Goal: Task Accomplishment & Management: Complete application form

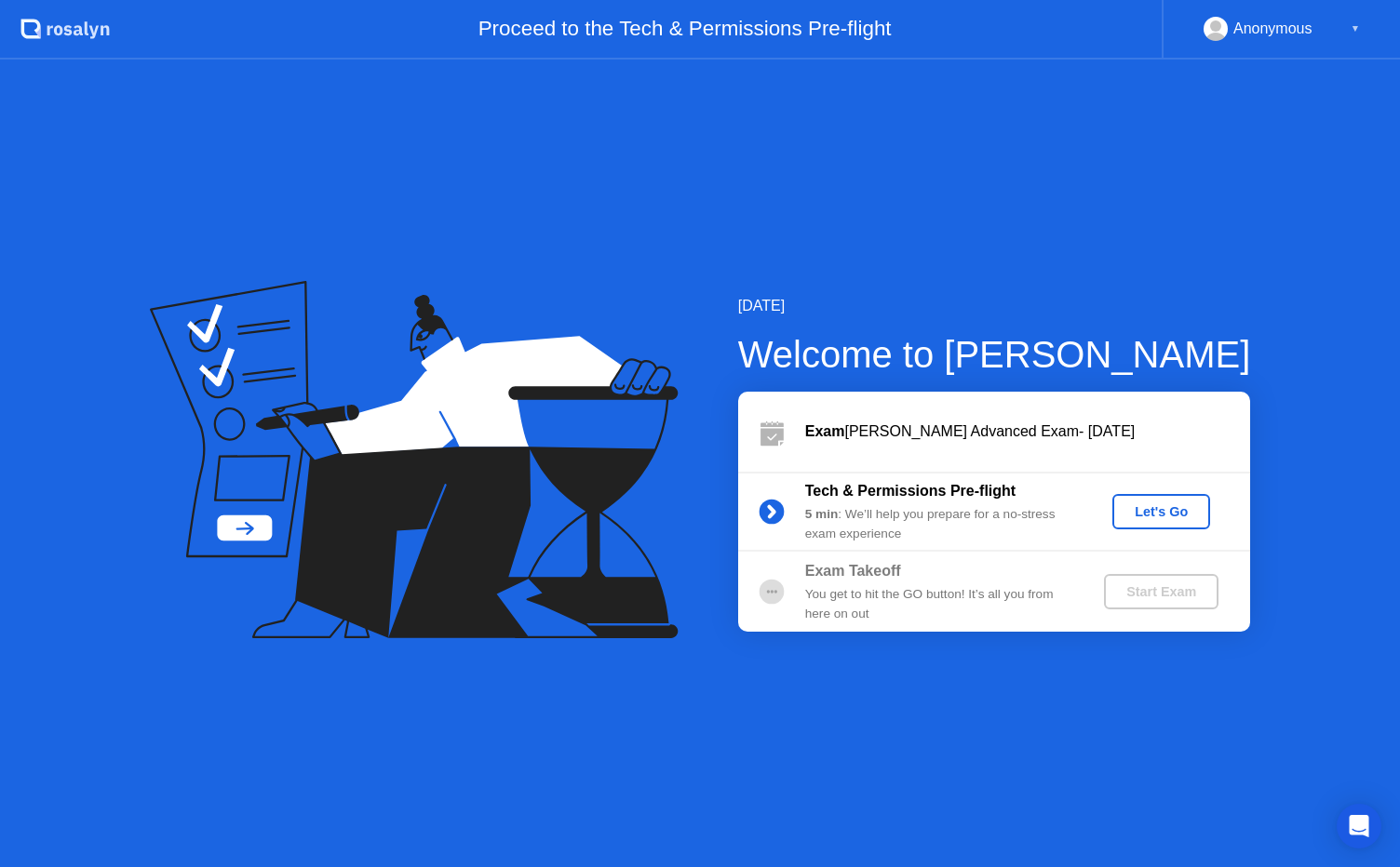
click at [1175, 508] on div "Let's Go" at bounding box center [1161, 511] width 83 height 15
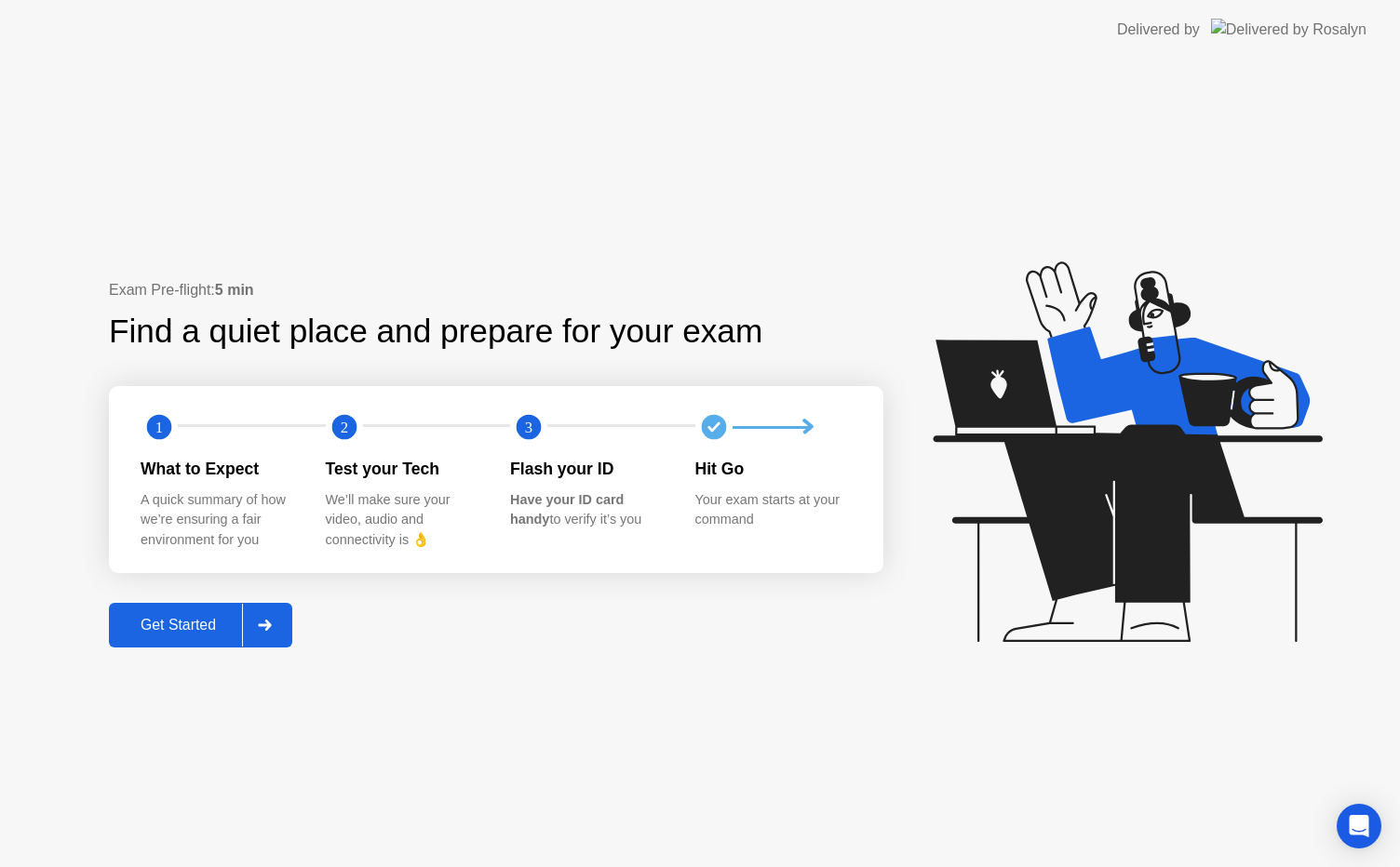
click at [268, 624] on icon at bounding box center [264, 625] width 13 height 11
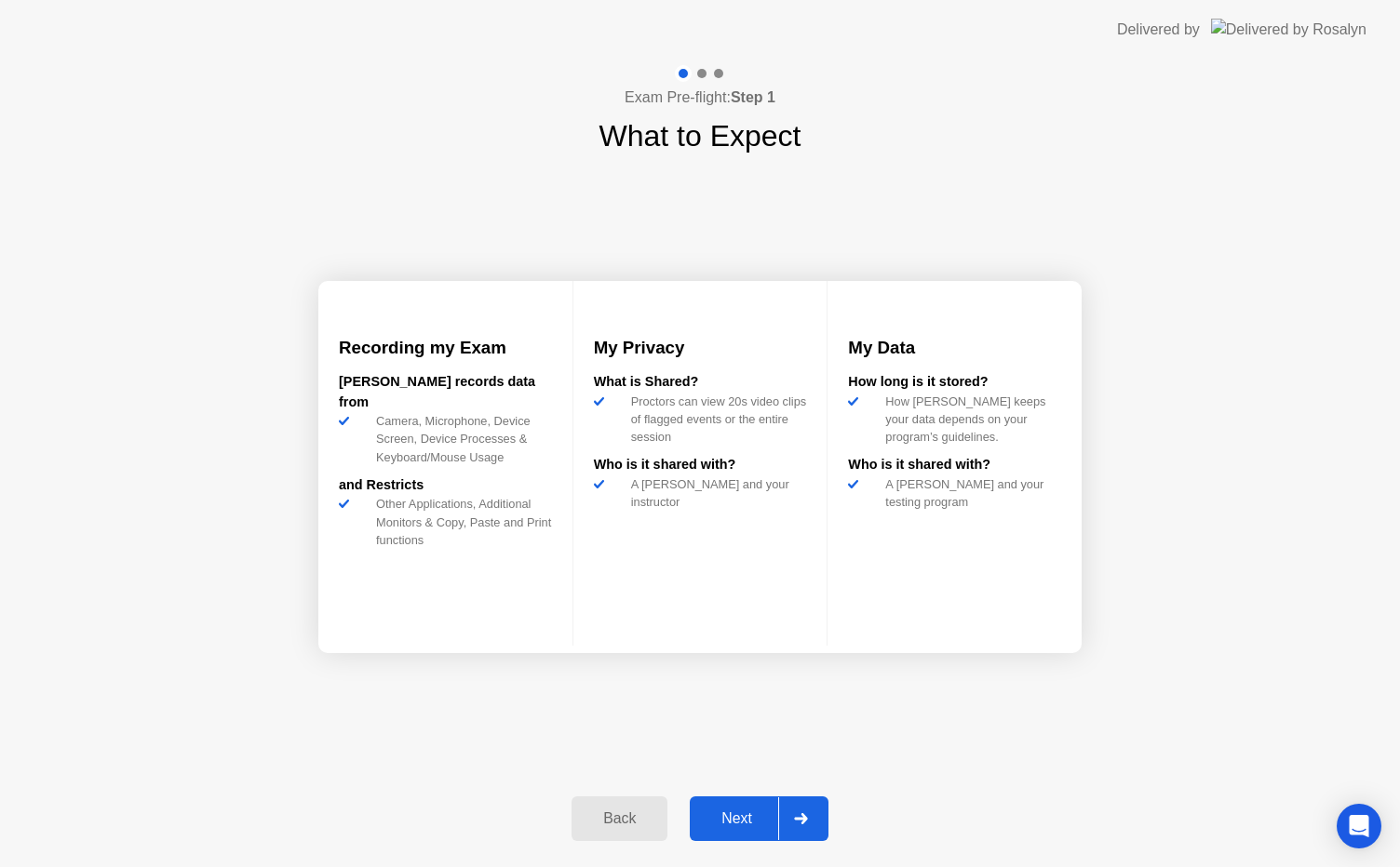
click at [798, 813] on icon at bounding box center [800, 818] width 14 height 11
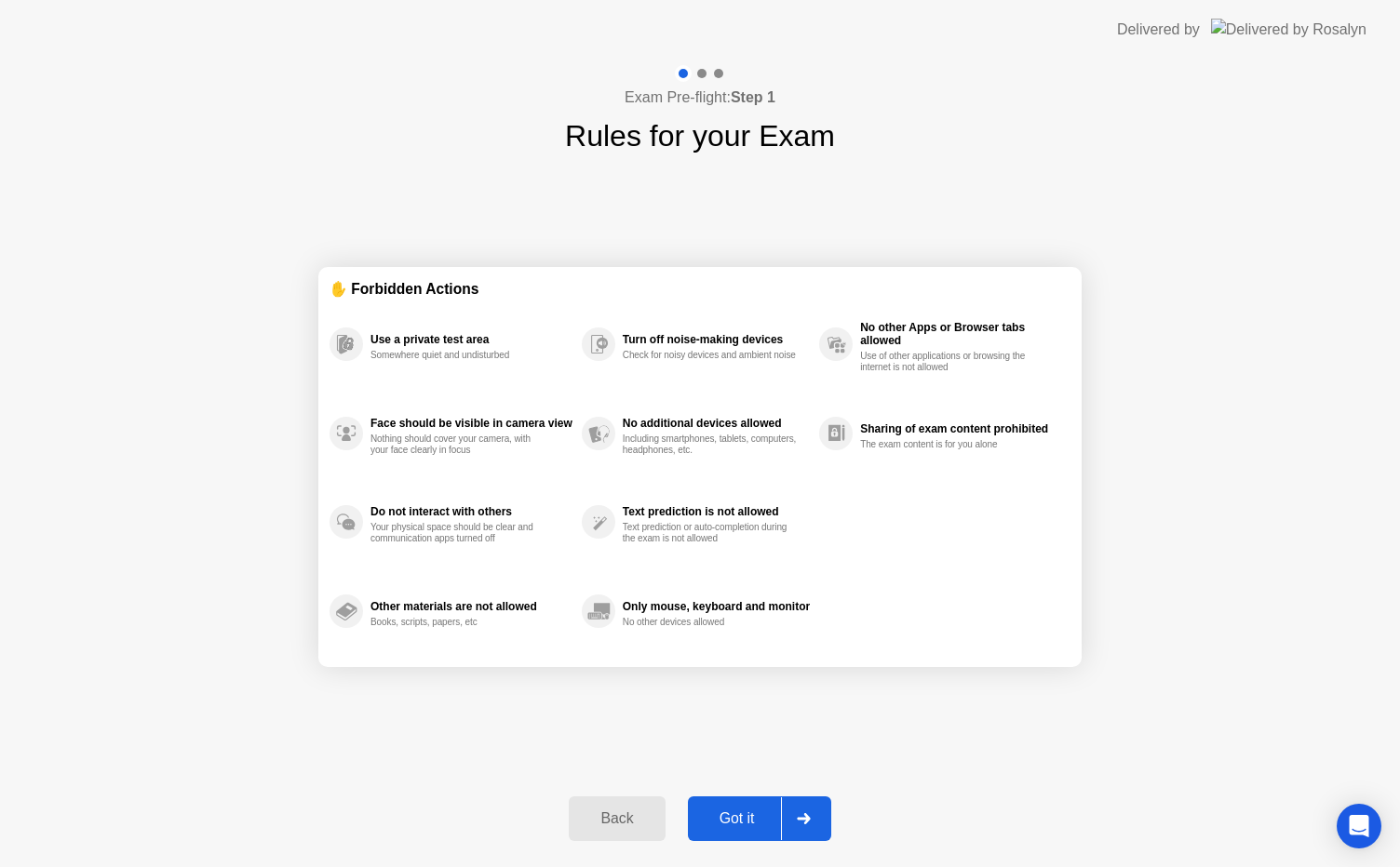
click at [978, 750] on div "✋ Forbidden Actions Use a private test area Somewhere quiet and undisturbed Fac…" at bounding box center [700, 466] width 763 height 618
click at [817, 804] on div at bounding box center [803, 819] width 45 height 43
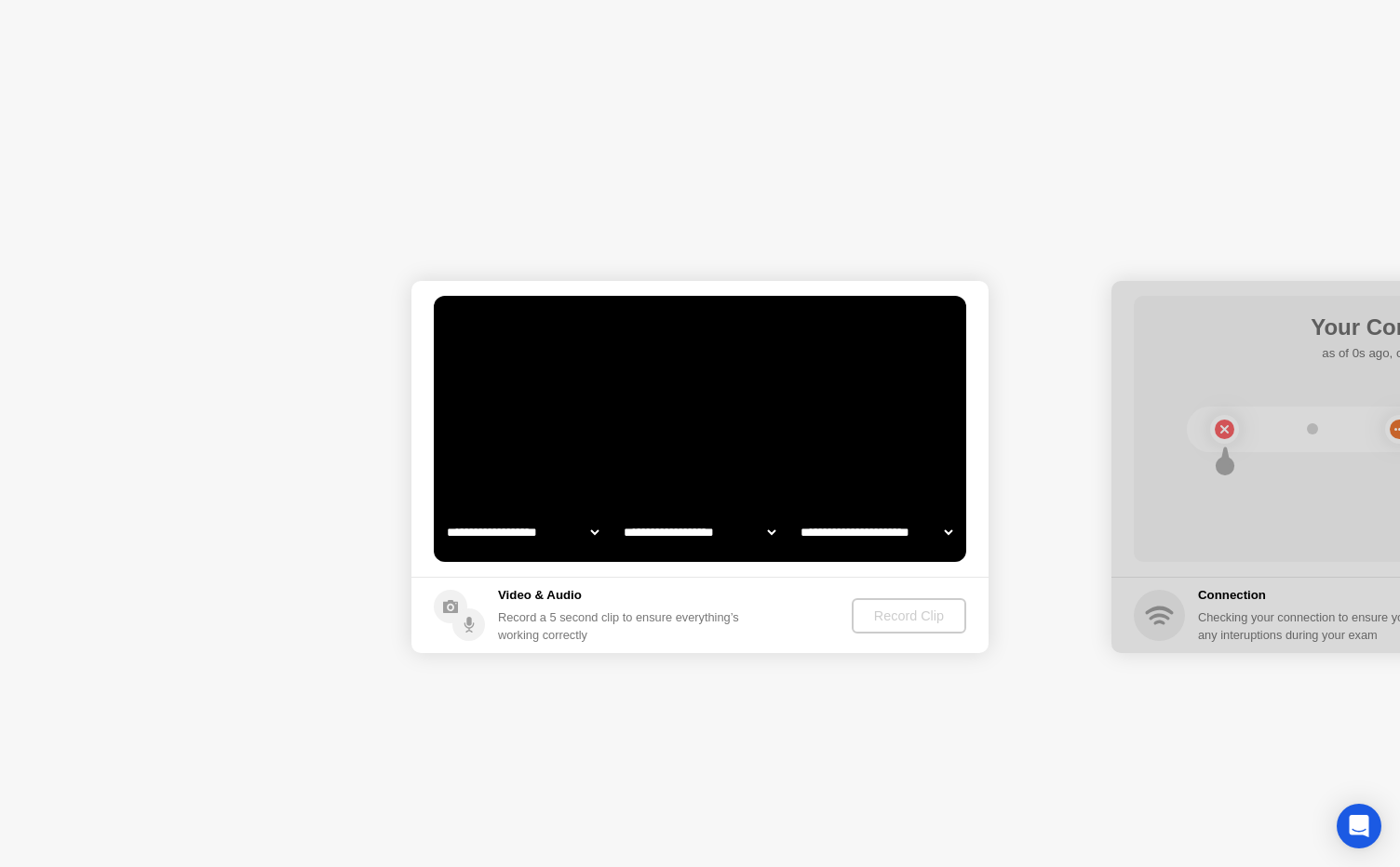
select select "**********"
select select "*******"
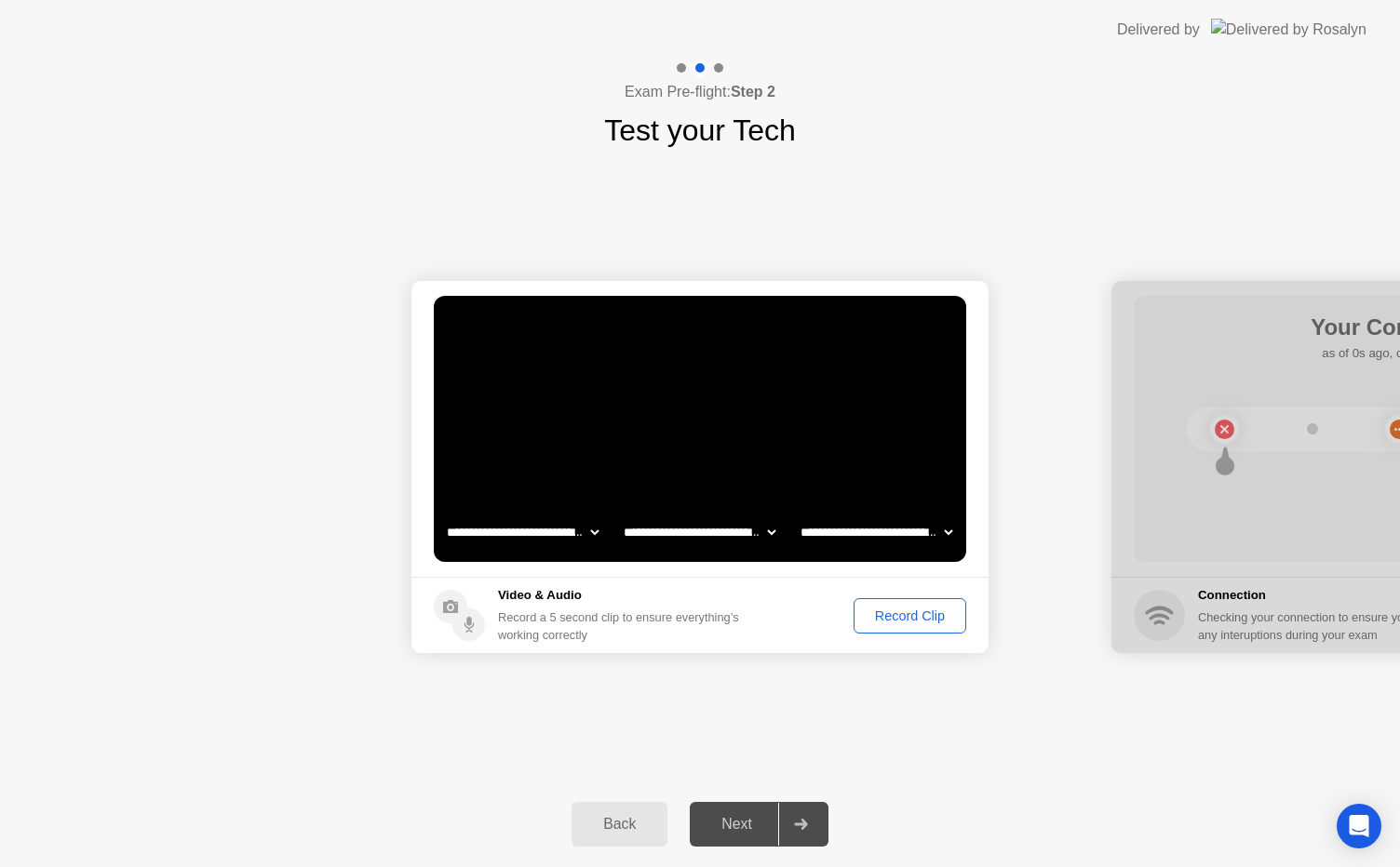
click at [906, 615] on div "Record Clip" at bounding box center [910, 615] width 100 height 15
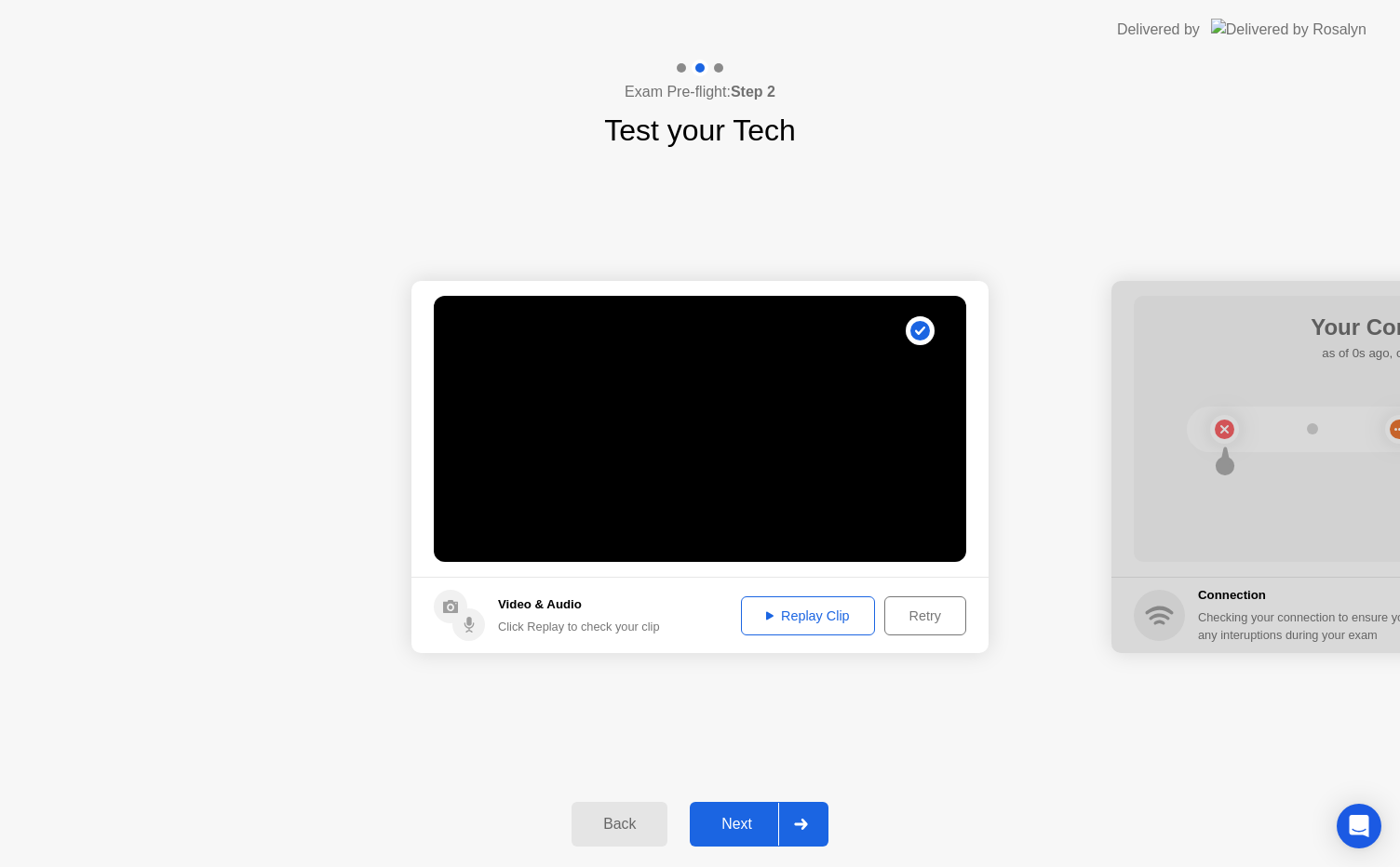
click at [800, 823] on icon at bounding box center [799, 824] width 13 height 11
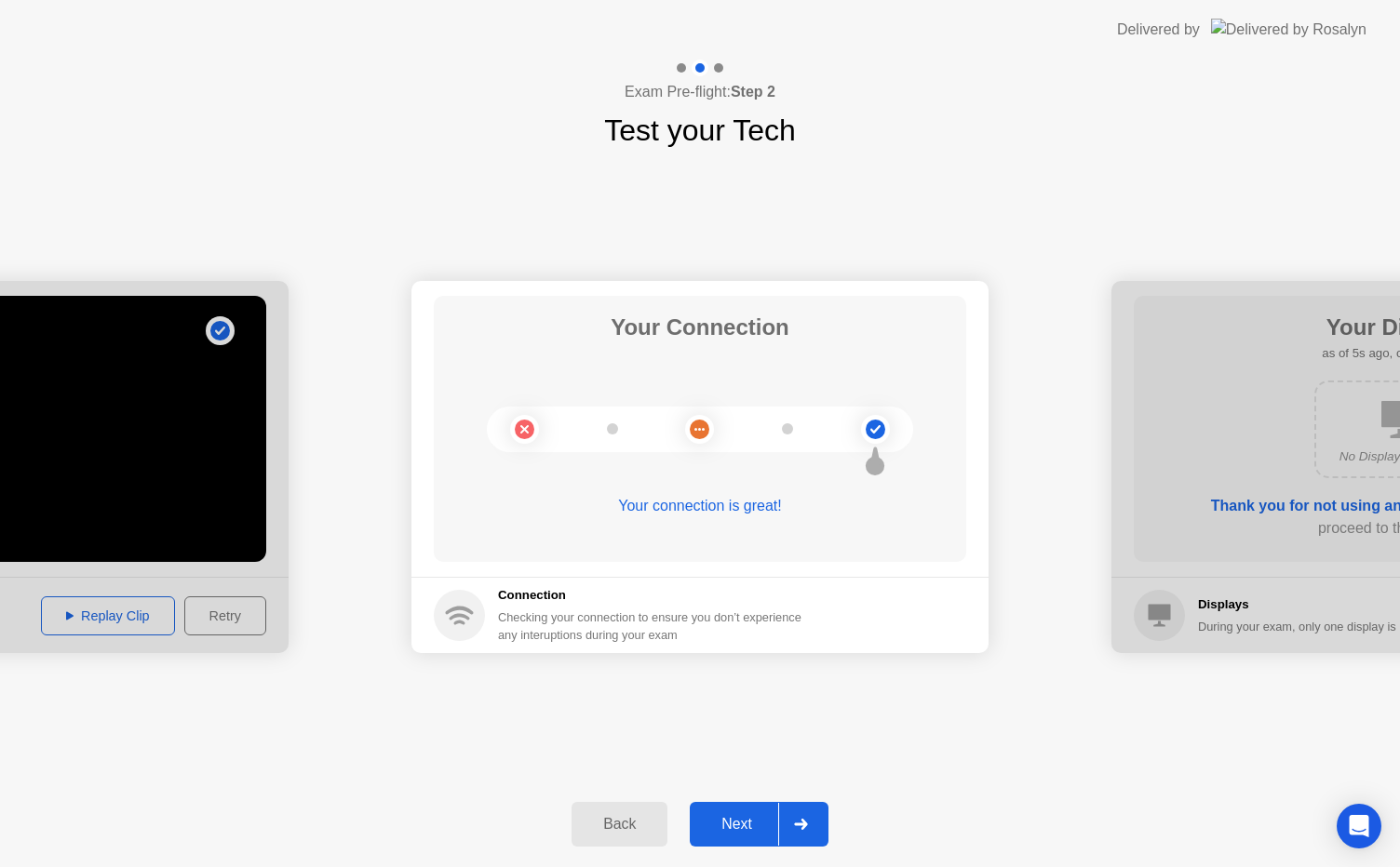
click at [998, 732] on div "**********" at bounding box center [700, 467] width 1400 height 629
click at [809, 815] on div at bounding box center [800, 825] width 45 height 43
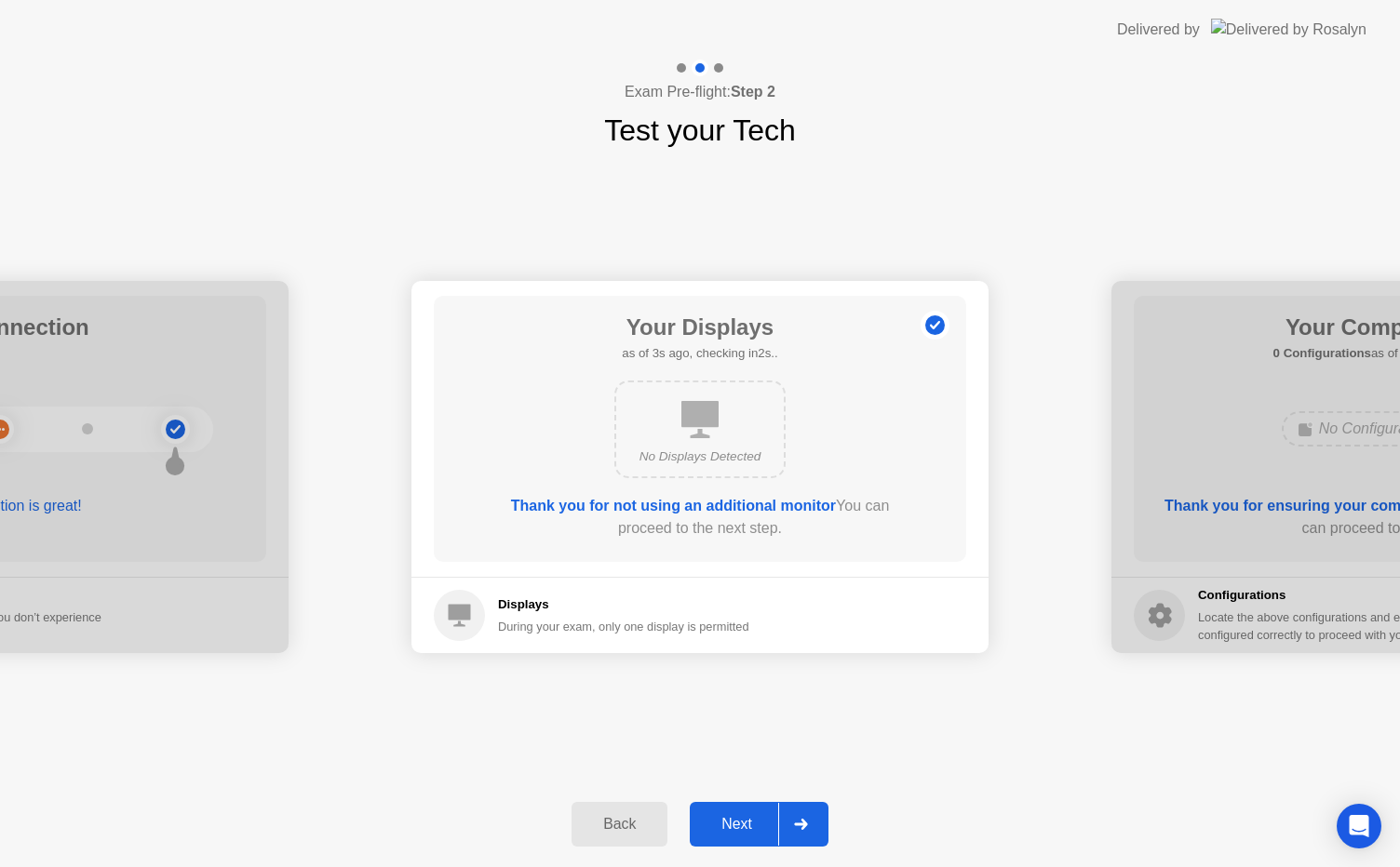
click at [799, 823] on icon at bounding box center [799, 824] width 13 height 11
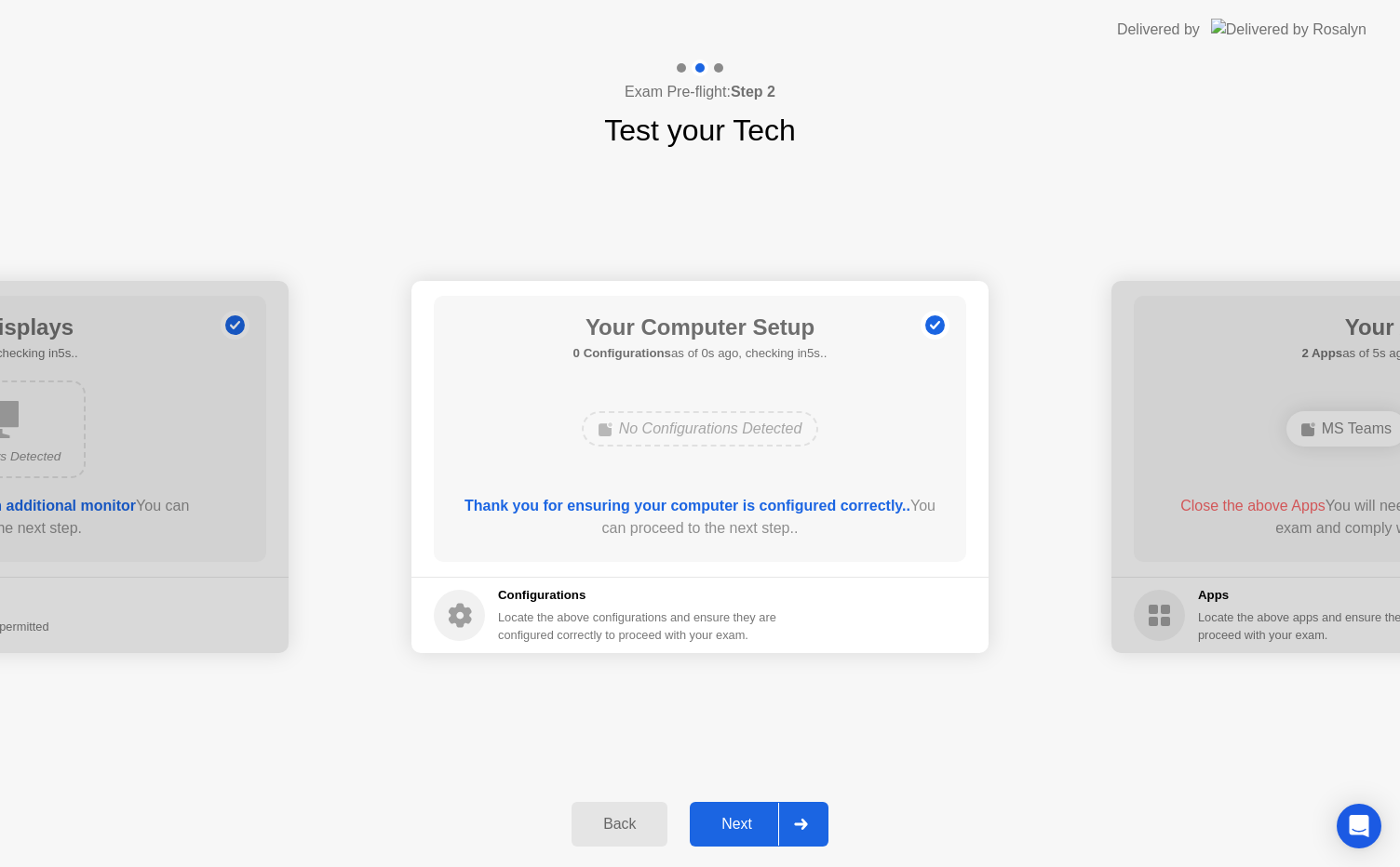
click at [806, 819] on icon at bounding box center [800, 824] width 14 height 11
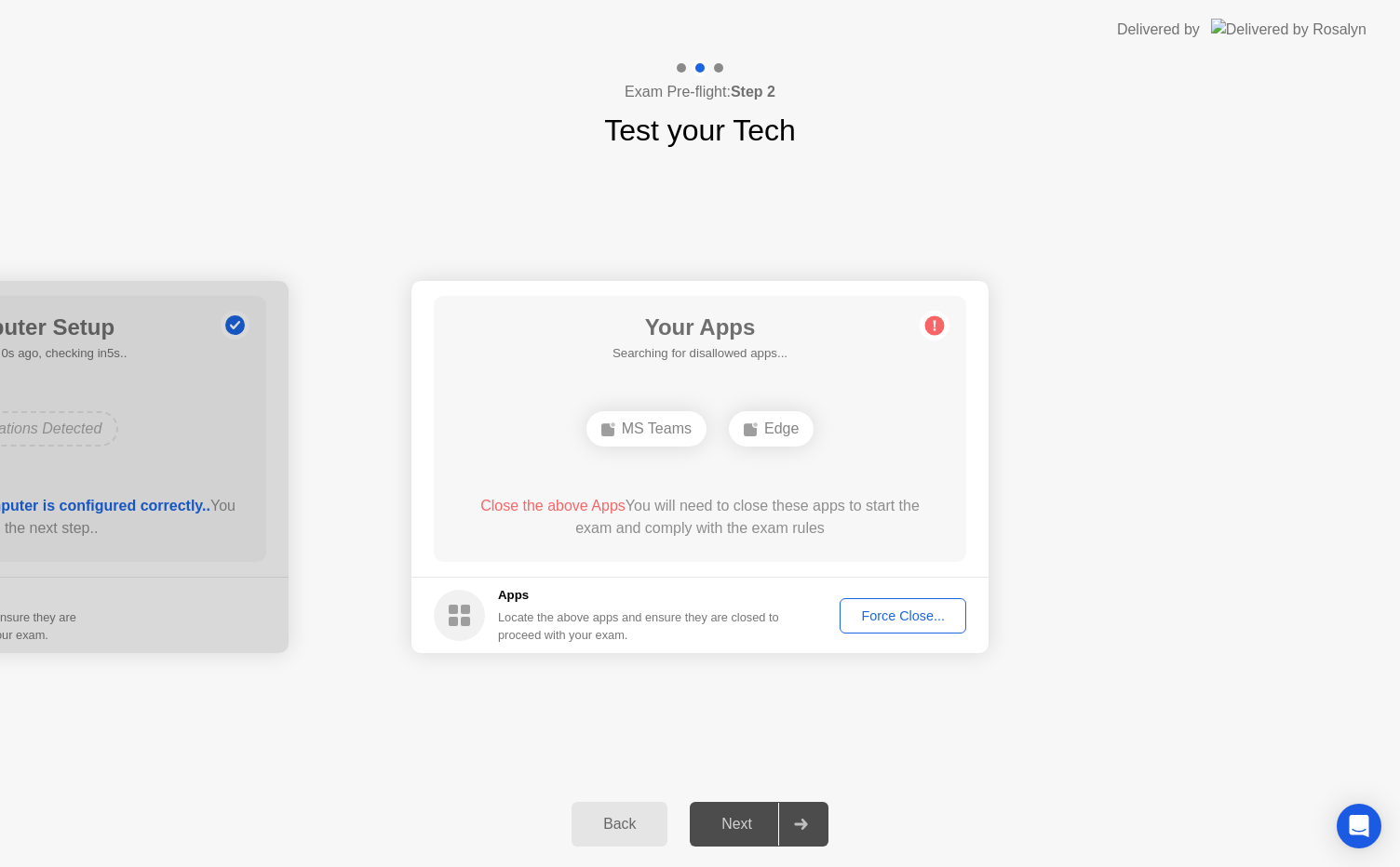
click at [927, 622] on div "Force Close..." at bounding box center [902, 615] width 114 height 15
click at [897, 615] on div "Force Close..." at bounding box center [902, 615] width 114 height 15
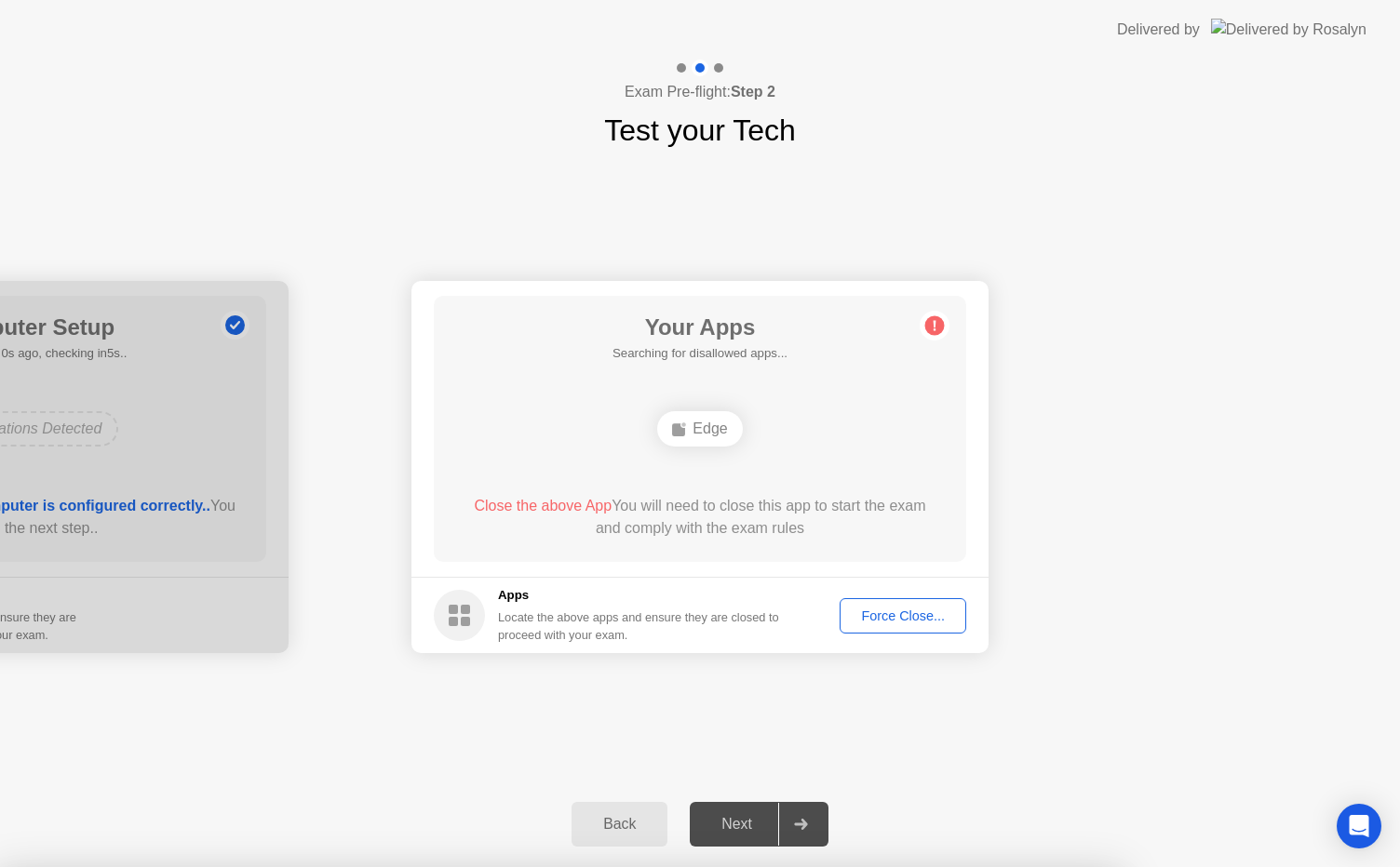
click at [934, 322] on icon at bounding box center [935, 326] width 3 height 10
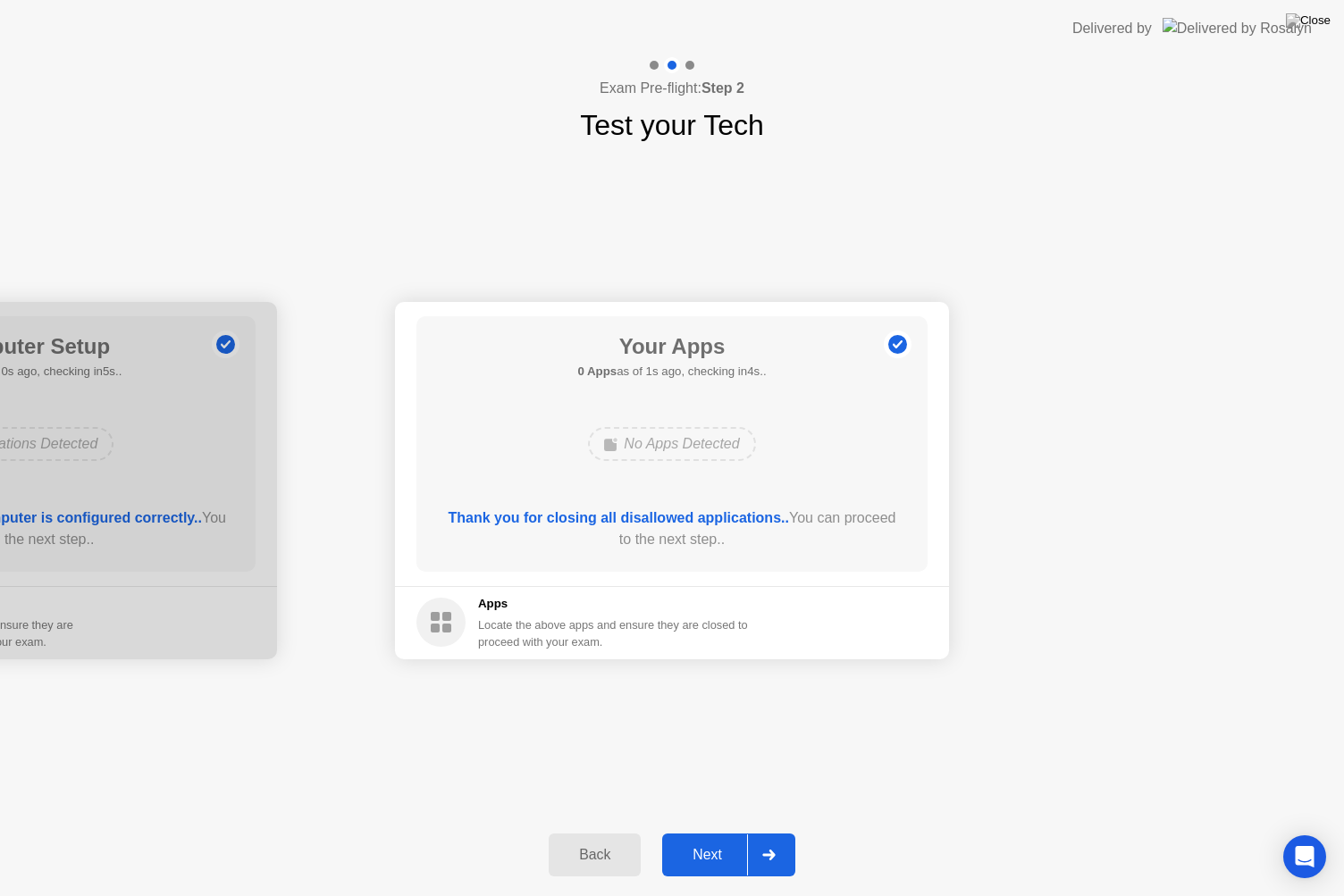
click at [1088, 685] on div "**********" at bounding box center [672, 480] width 1344 height 668
click at [774, 831] on div at bounding box center [768, 855] width 43 height 41
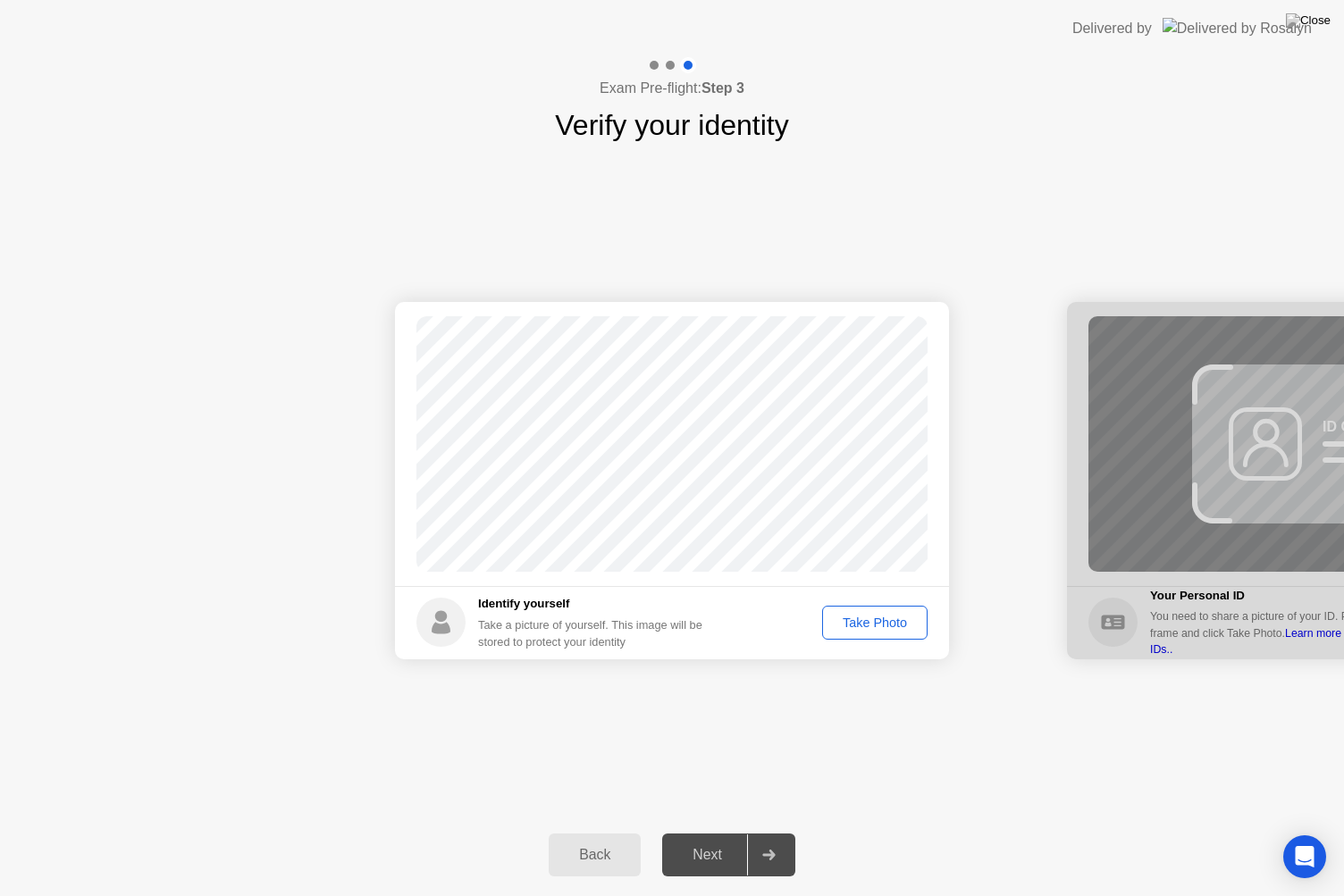
click at [872, 624] on div "Take Photo" at bounding box center [875, 621] width 93 height 14
click at [754, 831] on div at bounding box center [768, 855] width 43 height 41
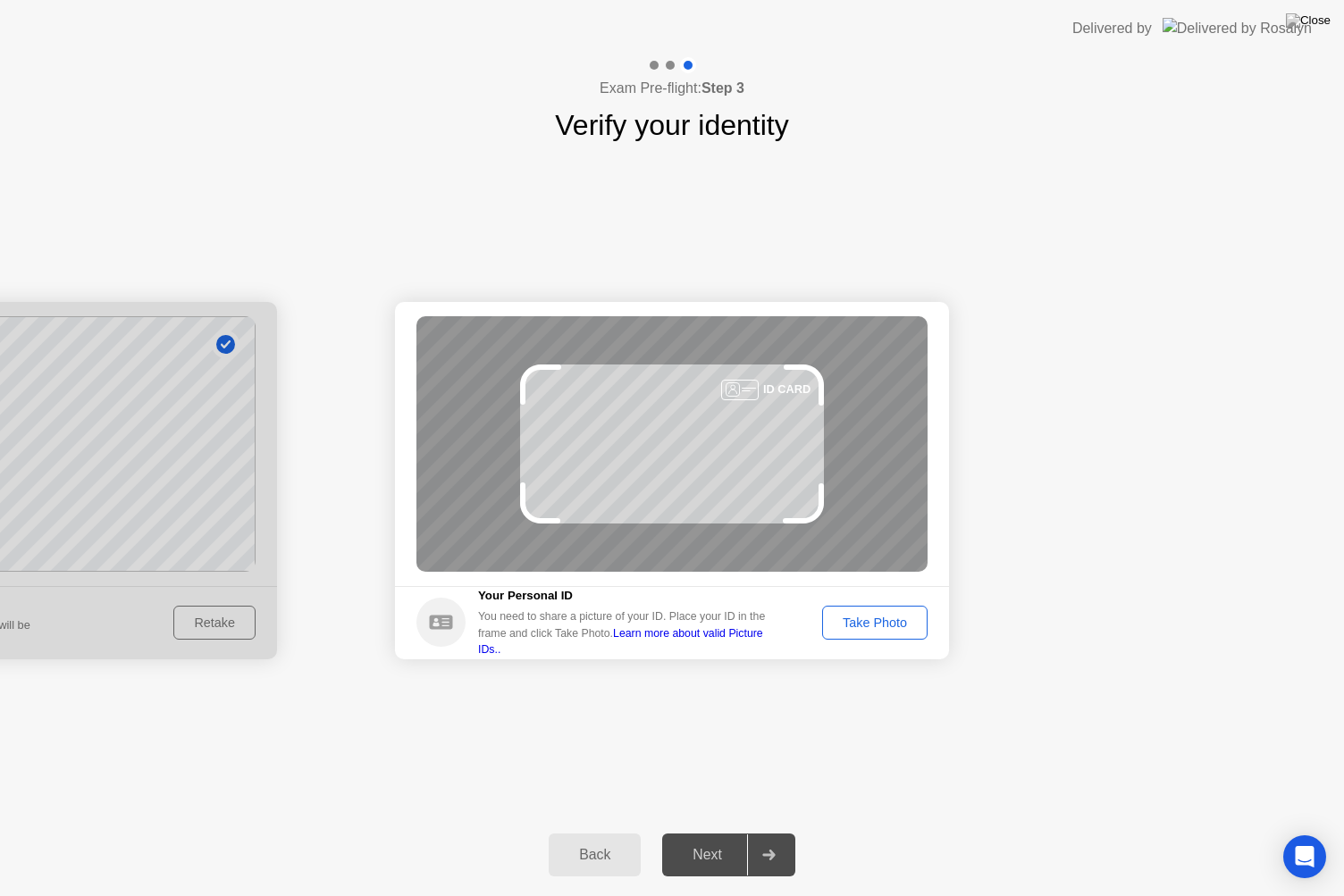
click at [895, 619] on div "Take Photo" at bounding box center [875, 621] width 93 height 14
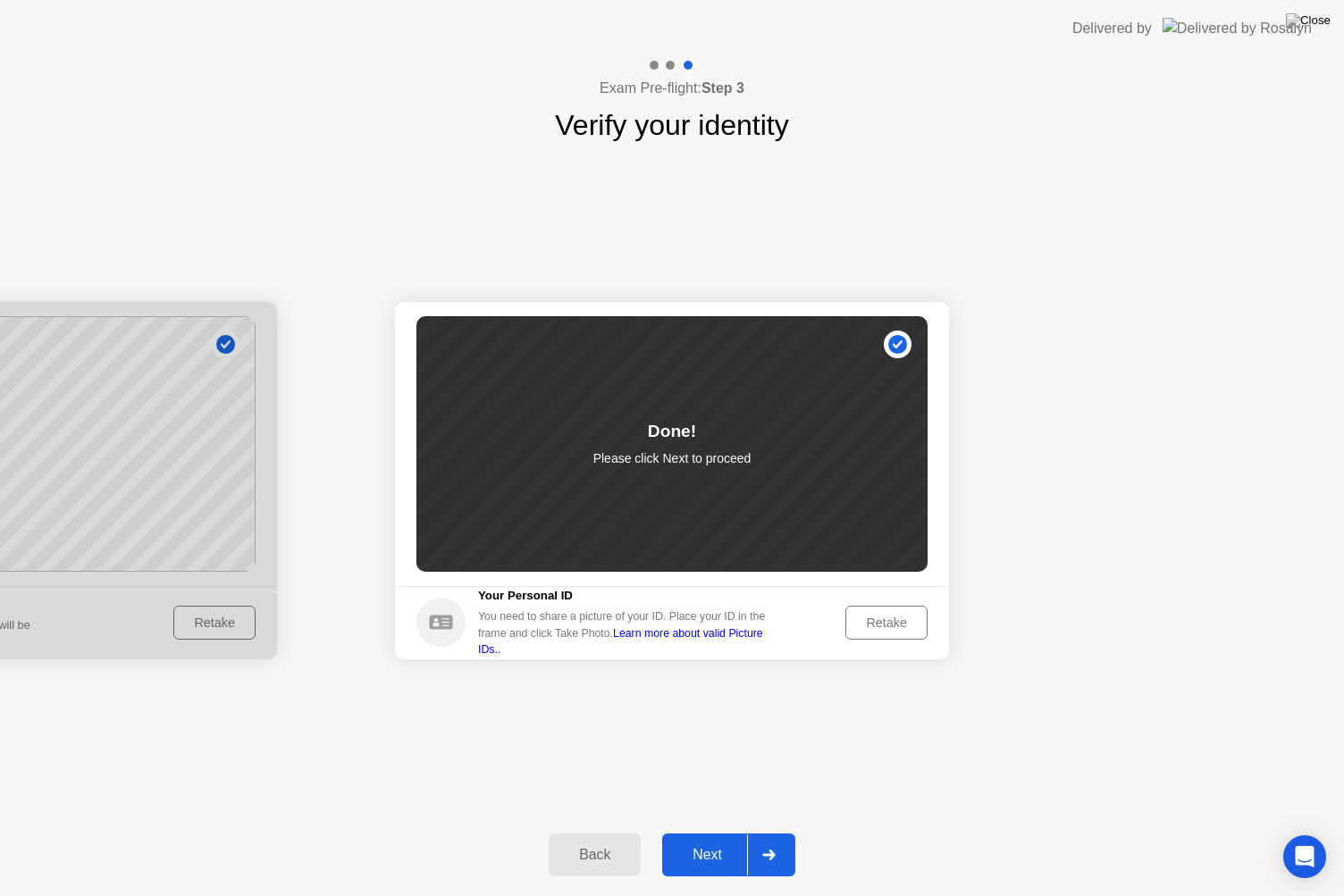
click at [763, 831] on div at bounding box center [768, 855] width 43 height 41
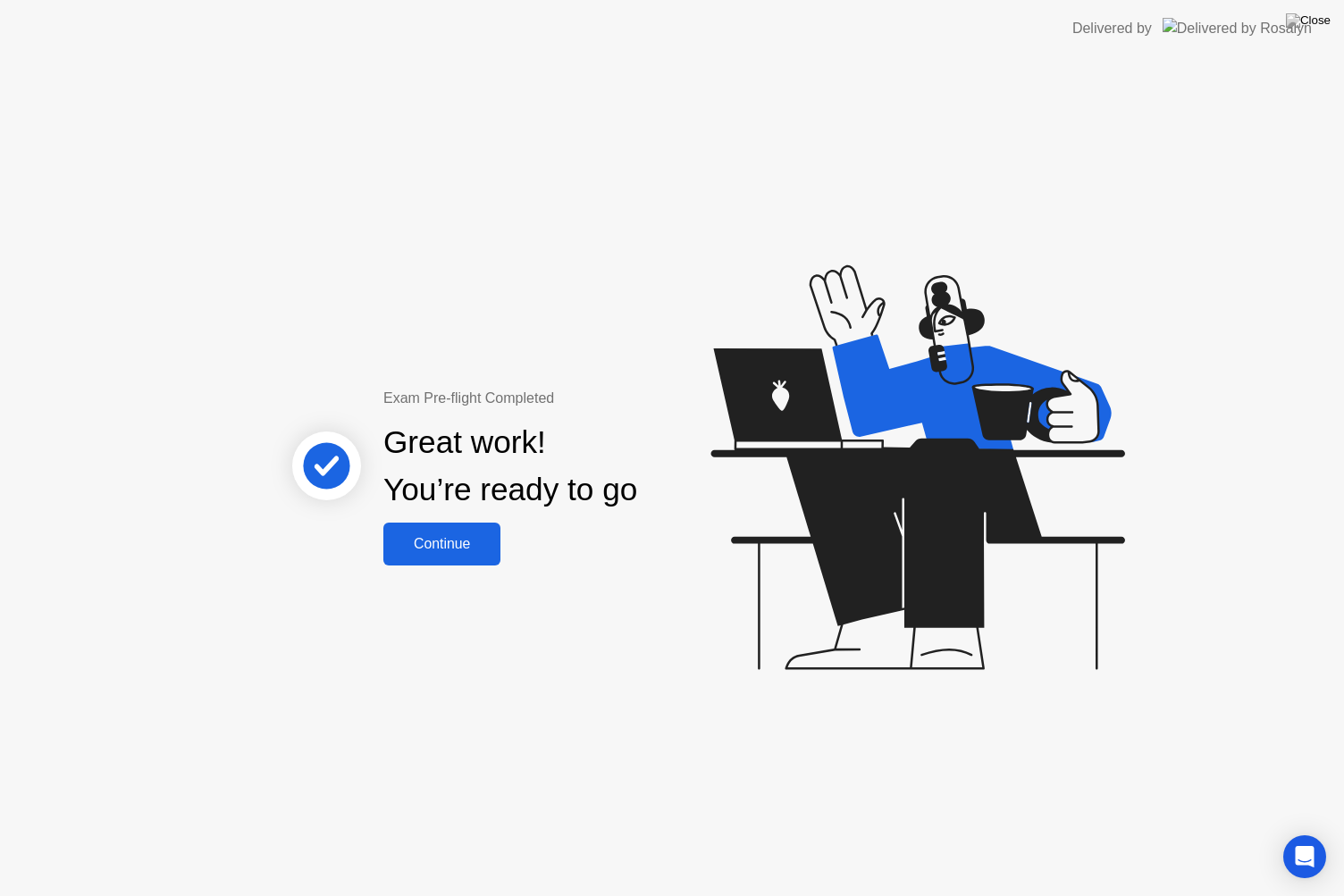
click at [466, 544] on div "Continue" at bounding box center [441, 543] width 106 height 16
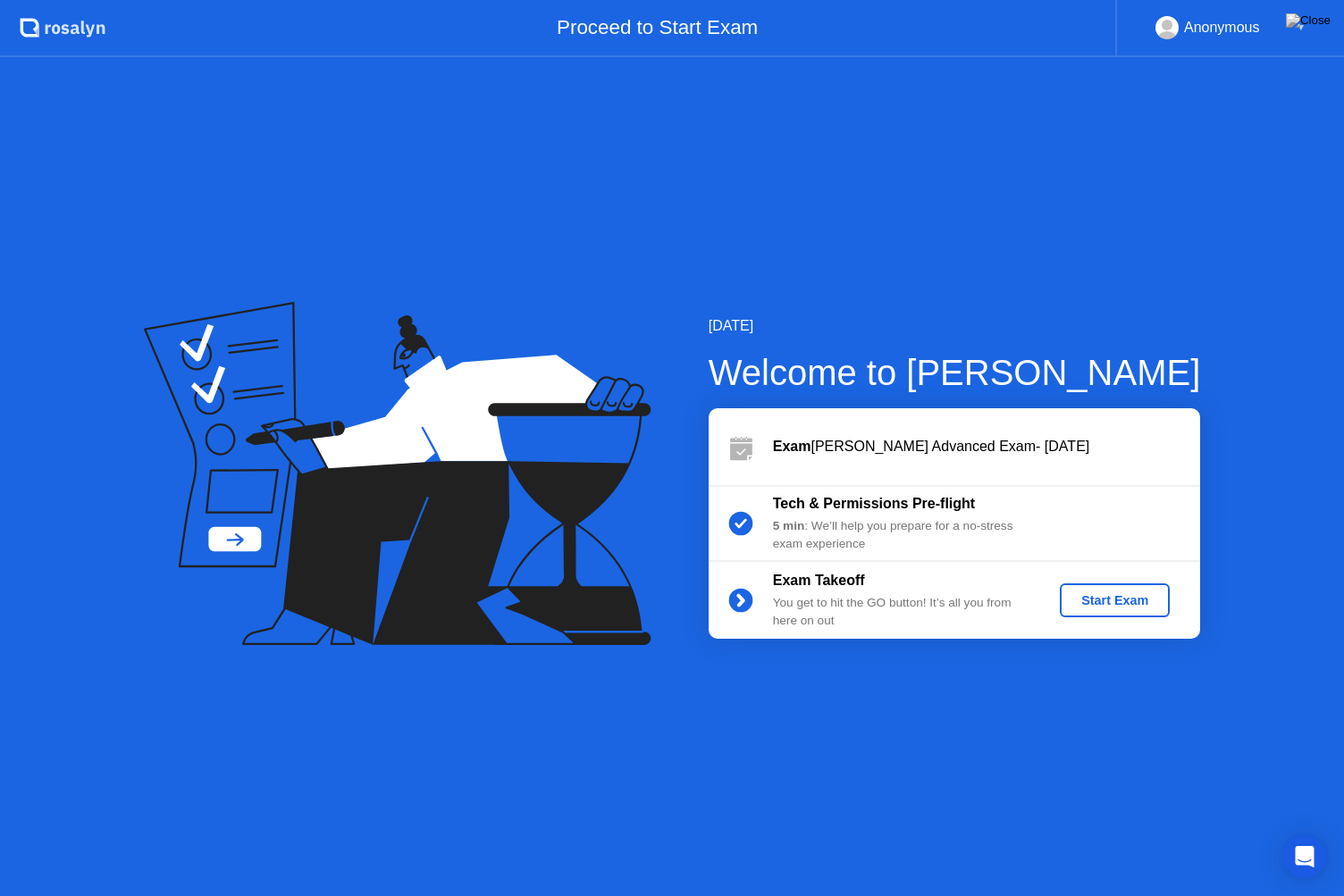
click at [1100, 600] on div "Start Exam" at bounding box center [1115, 600] width 96 height 14
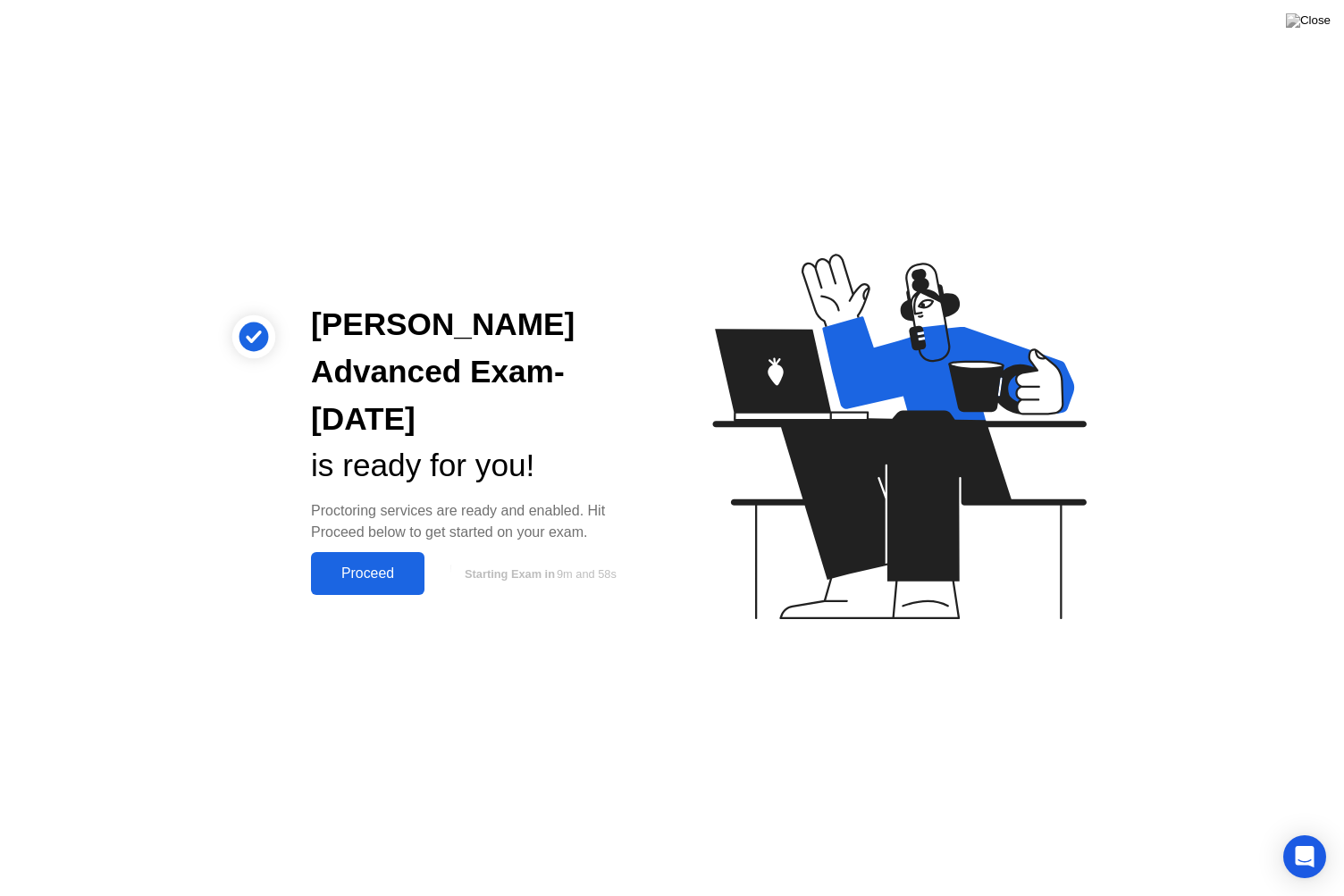
click at [355, 574] on div "Proceed" at bounding box center [367, 573] width 103 height 16
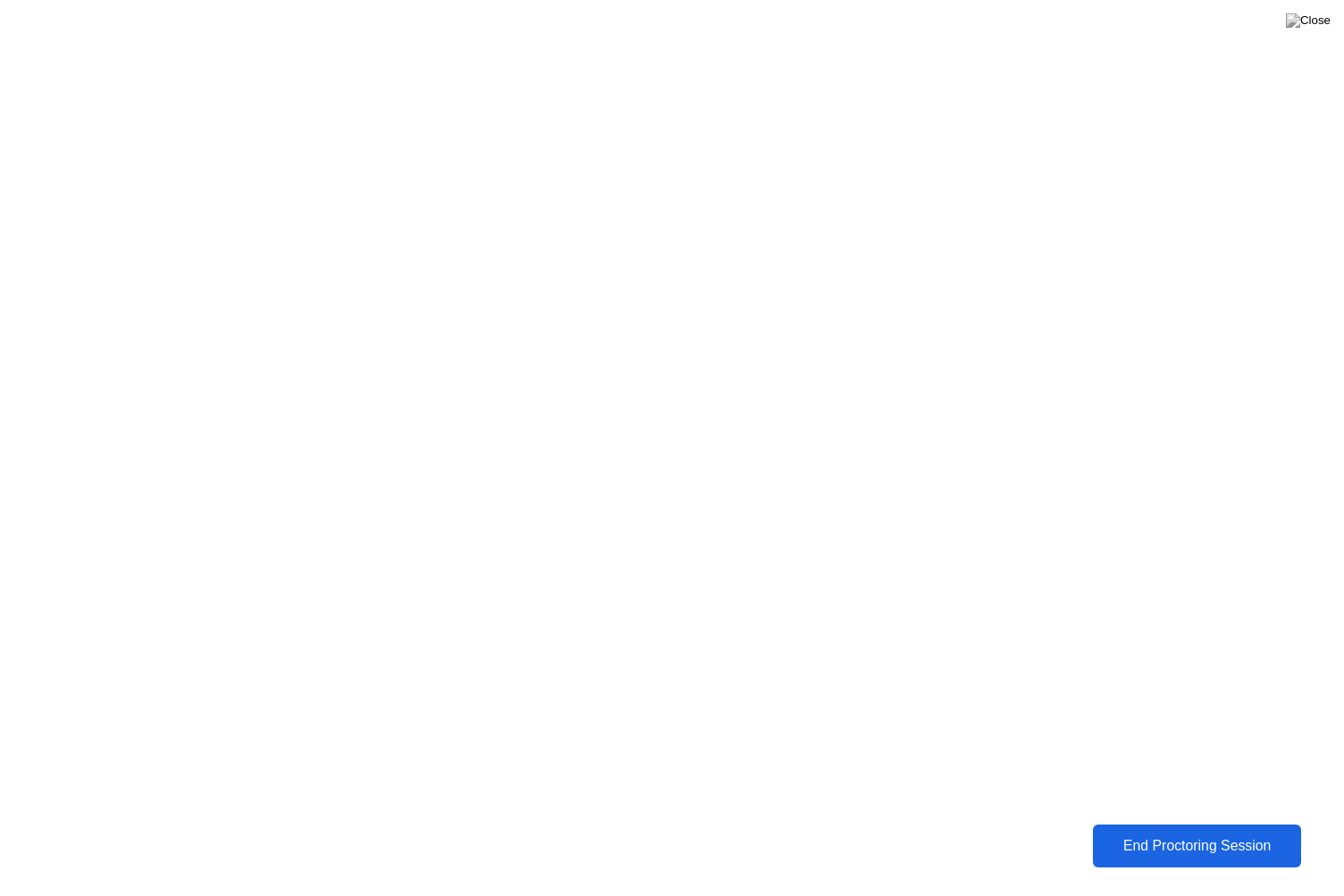
click at [1170, 831] on div "End Proctoring Session" at bounding box center [1196, 845] width 198 height 16
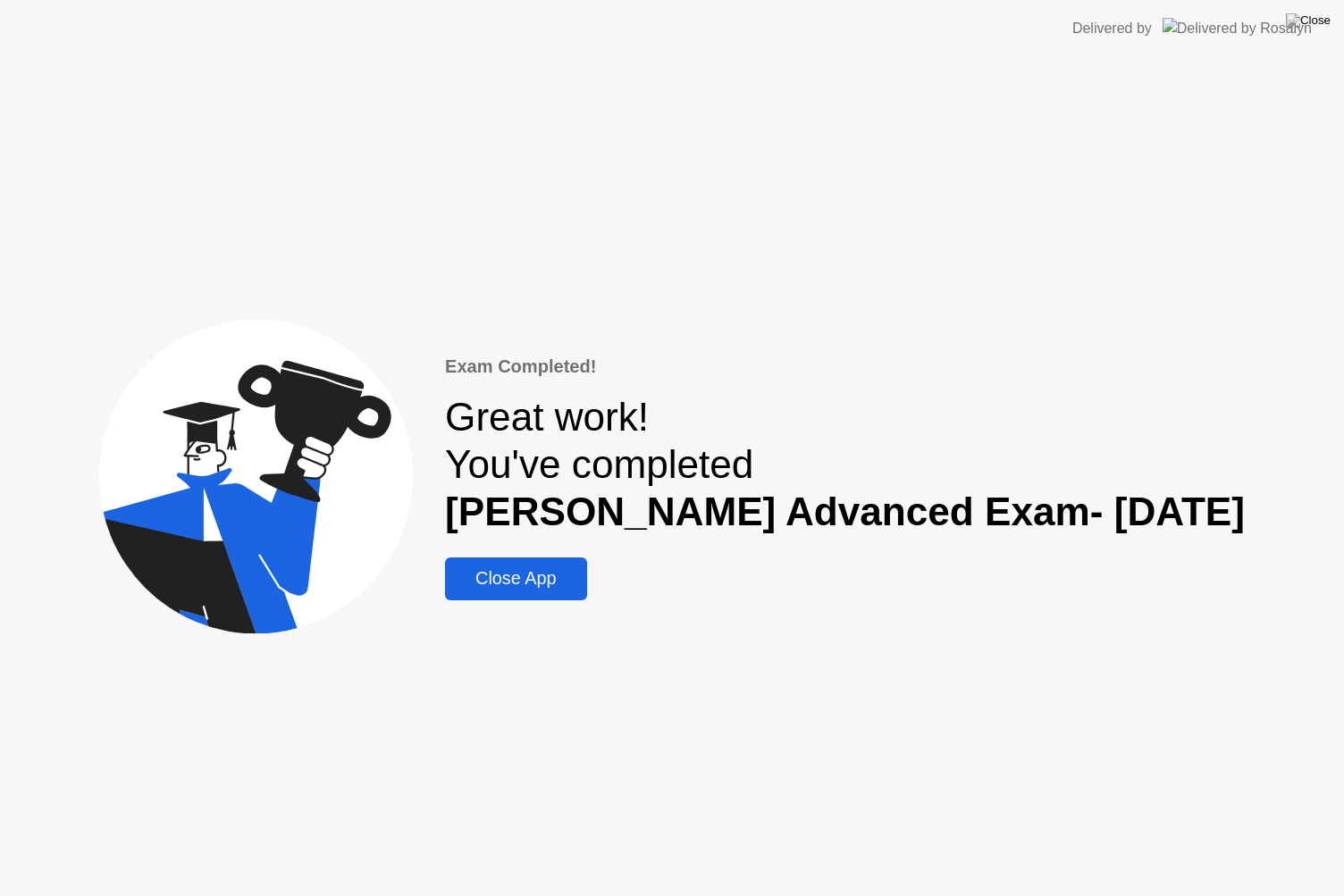
click at [554, 576] on div "Close App" at bounding box center [515, 578] width 131 height 21
